Goal: Check status: Check status

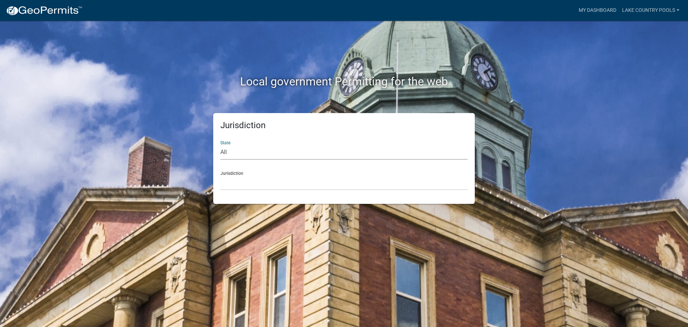
click at [272, 153] on select "All [US_STATE] [US_STATE] [US_STATE] [US_STATE] [US_STATE] [US_STATE] [US_STATE…" at bounding box center [343, 152] width 247 height 15
select select "[US_STATE]"
click at [220, 145] on select "All [US_STATE] [US_STATE] [US_STATE] [US_STATE] [US_STATE] [US_STATE] [US_STATE…" at bounding box center [343, 152] width 247 height 15
click at [236, 181] on select "[GEOGRAPHIC_DATA], [US_STATE][PERSON_NAME][GEOGRAPHIC_DATA], [US_STATE][PERSON_…" at bounding box center [343, 182] width 247 height 15
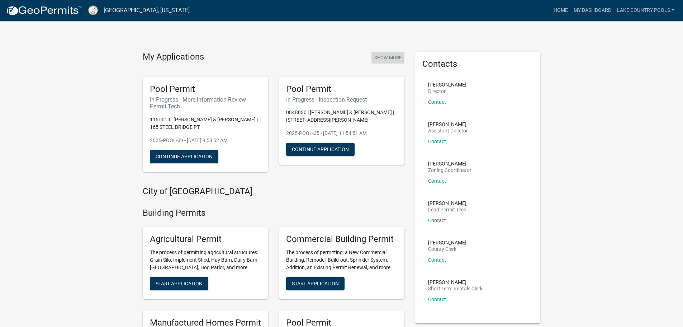
click at [388, 57] on button "Show More" at bounding box center [387, 58] width 33 height 12
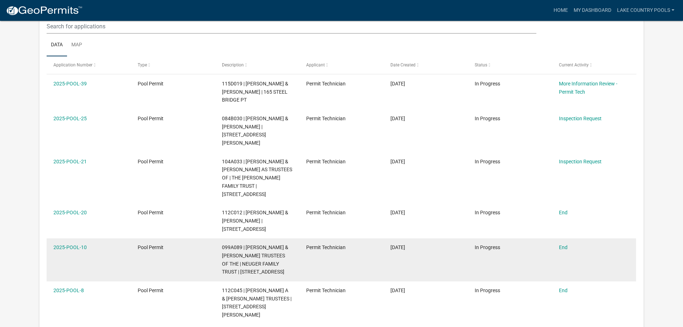
scroll to position [167, 0]
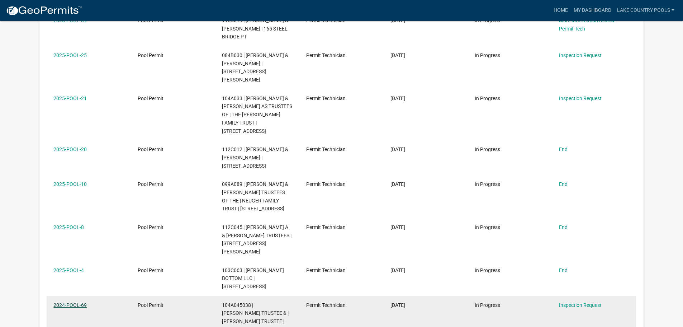
click at [71, 302] on link "2024-POOL-69" at bounding box center [69, 305] width 33 height 6
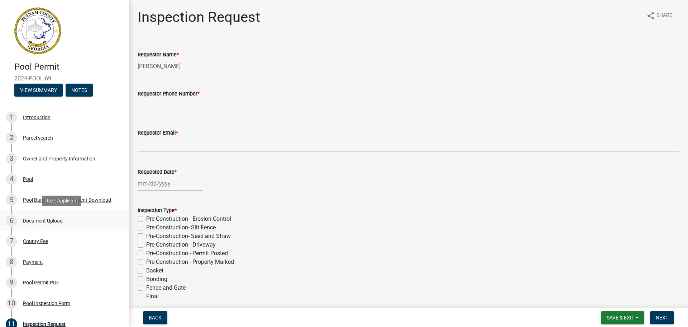
click at [29, 220] on div "Document Upload" at bounding box center [43, 220] width 40 height 5
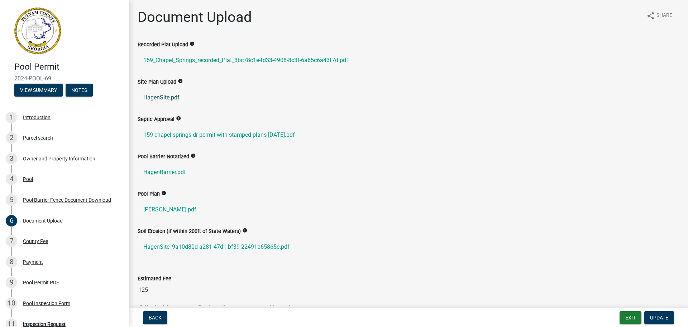
click at [169, 93] on link "HagenSite.pdf" at bounding box center [409, 97] width 542 height 17
click at [158, 207] on link "[PERSON_NAME].pdf" at bounding box center [409, 209] width 542 height 17
click at [213, 136] on link "159 chapel springs dr permit with stamped plans [DATE].pdf" at bounding box center [409, 134] width 542 height 17
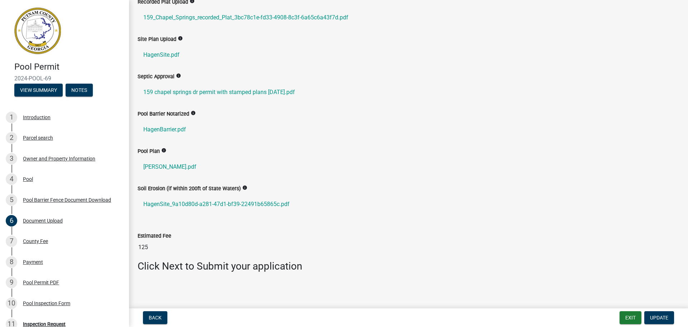
scroll to position [43, 0]
click at [225, 203] on link "HagenSite_9a10d80d-a281-47d1-bf39-22491b65865c.pdf" at bounding box center [409, 203] width 542 height 17
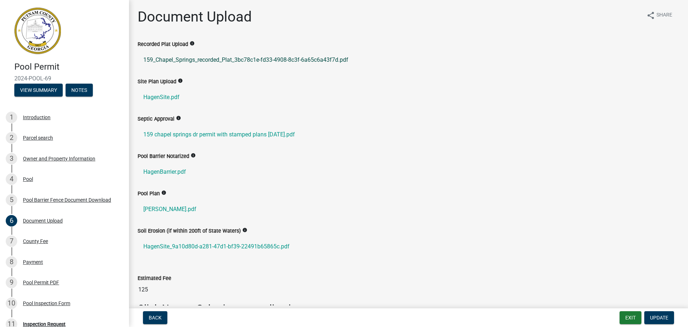
scroll to position [0, 0]
click at [178, 81] on icon "info" at bounding box center [180, 81] width 5 height 5
